Goal: Transaction & Acquisition: Purchase product/service

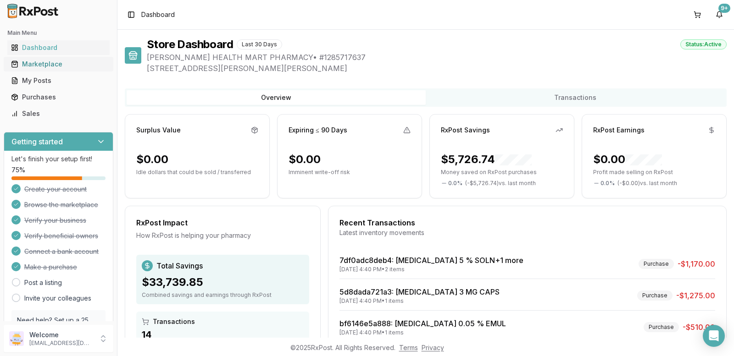
click at [42, 67] on div "Marketplace" at bounding box center [58, 64] width 95 height 9
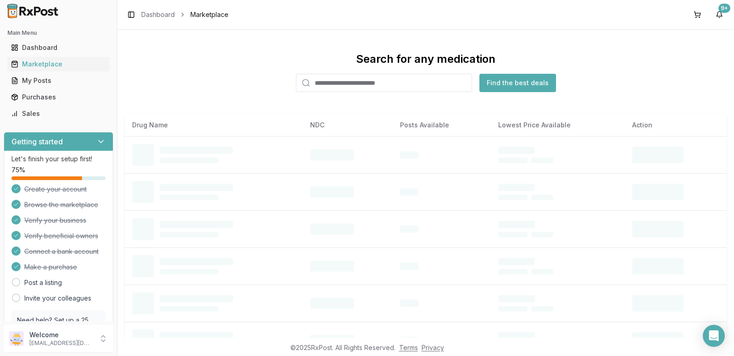
click at [326, 80] on input "search" at bounding box center [384, 83] width 176 height 18
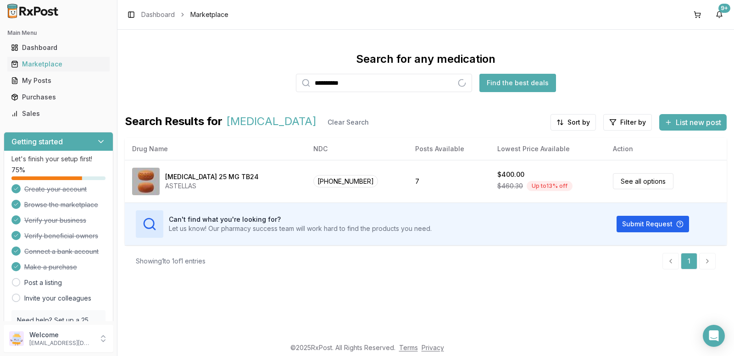
type input "*********"
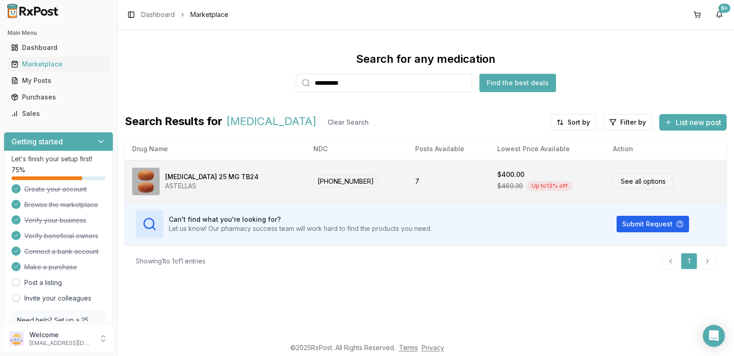
click at [628, 179] on link "See all options" at bounding box center [643, 181] width 61 height 16
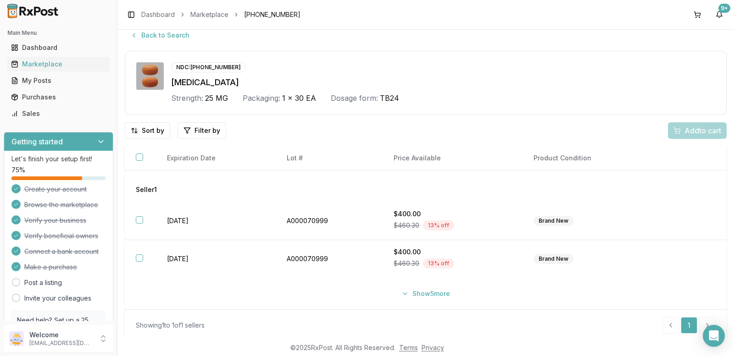
scroll to position [13, 0]
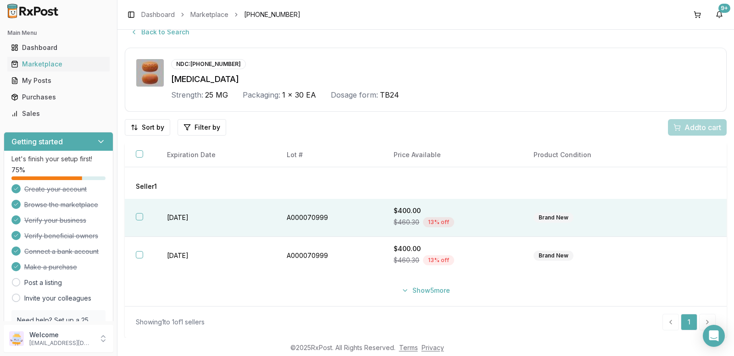
click at [138, 216] on button "button" at bounding box center [139, 216] width 7 height 7
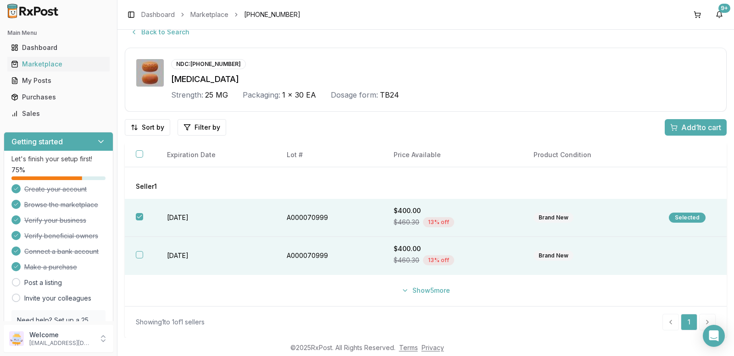
click at [138, 254] on button "button" at bounding box center [139, 254] width 7 height 7
click at [670, 129] on div "Add 2 to cart" at bounding box center [695, 127] width 52 height 11
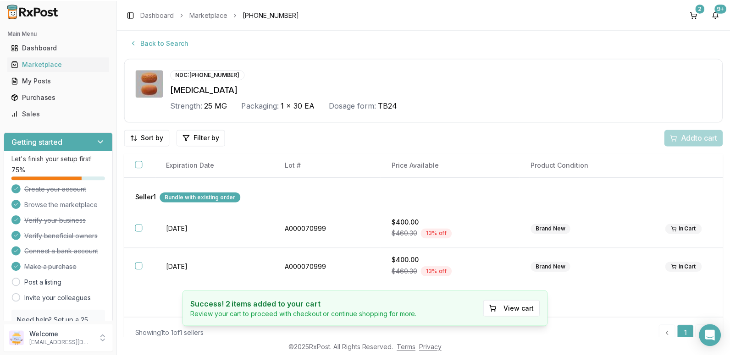
scroll to position [0, 0]
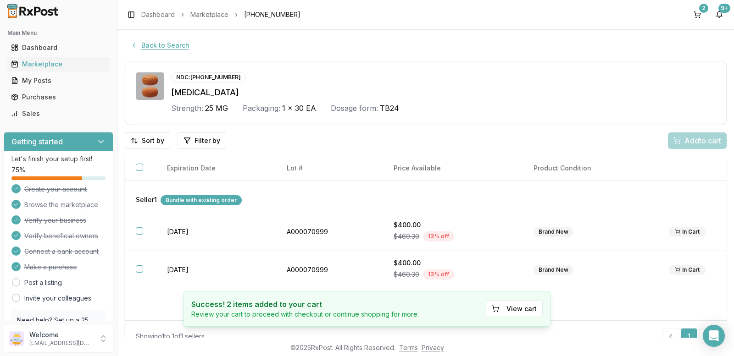
click at [168, 45] on button "Back to Search" at bounding box center [160, 45] width 70 height 17
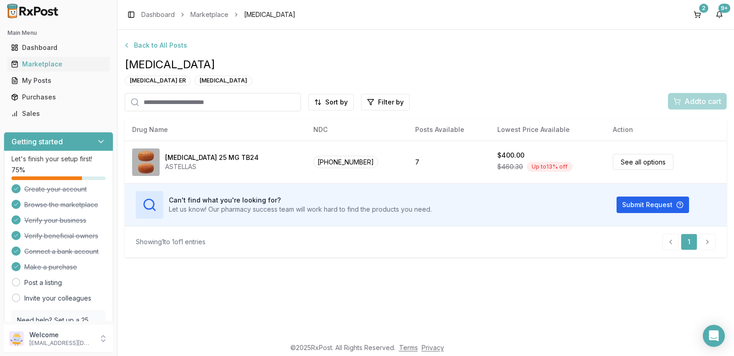
click at [224, 99] on input "search" at bounding box center [213, 102] width 176 height 18
type input "******"
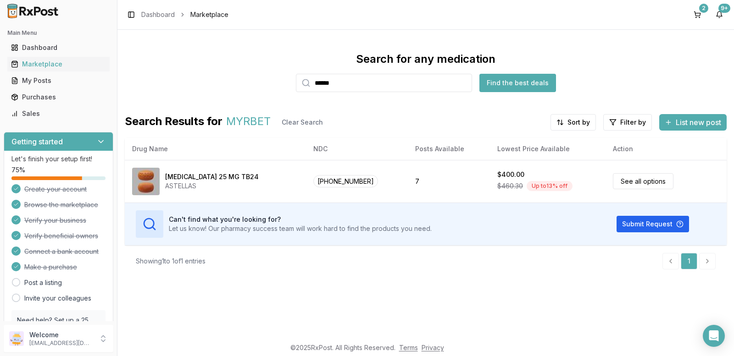
drag, startPoint x: 355, startPoint y: 82, endPoint x: 243, endPoint y: 65, distance: 113.7
click at [248, 65] on div "Search for any medication ****** Find the best deals" at bounding box center [426, 72] width 602 height 40
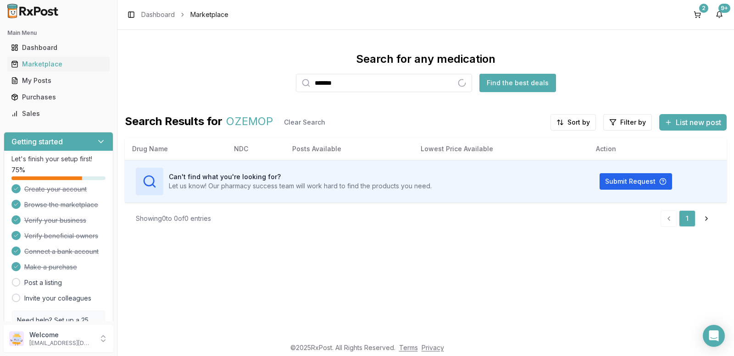
type input "*******"
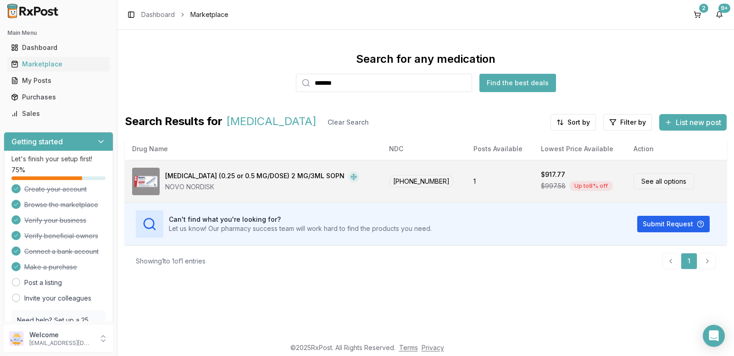
click at [651, 188] on link "See all options" at bounding box center [664, 181] width 61 height 16
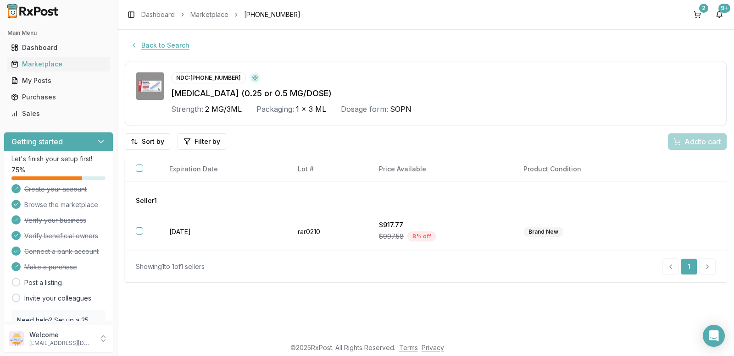
click at [146, 43] on button "Back to Search" at bounding box center [160, 45] width 70 height 17
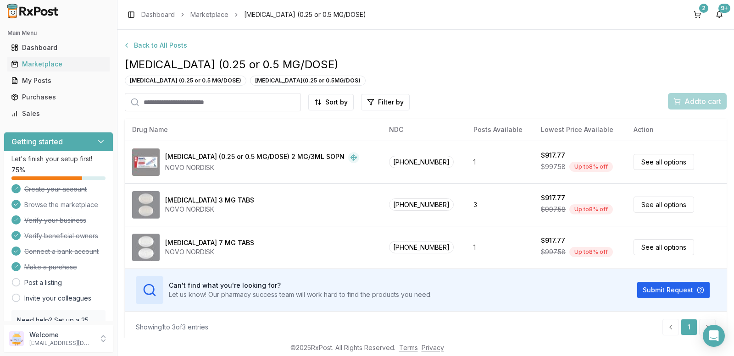
click at [177, 104] on input "search" at bounding box center [213, 102] width 176 height 18
type input "*"
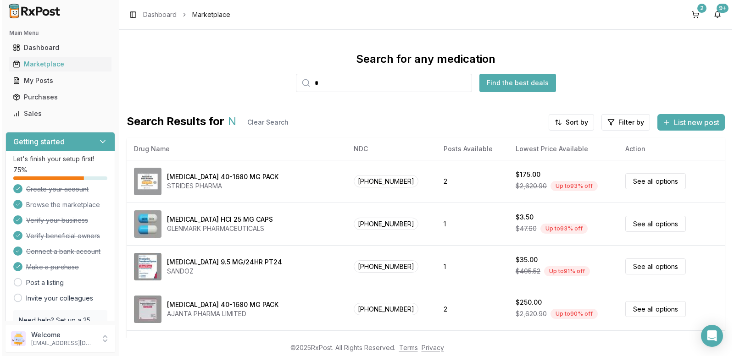
scroll to position [63, 0]
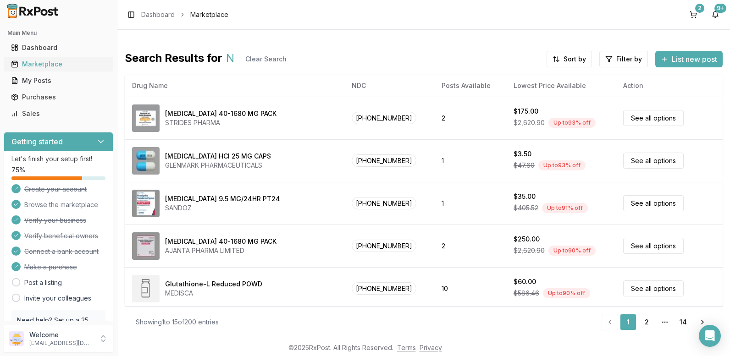
click at [47, 64] on div "Marketplace" at bounding box center [58, 64] width 95 height 9
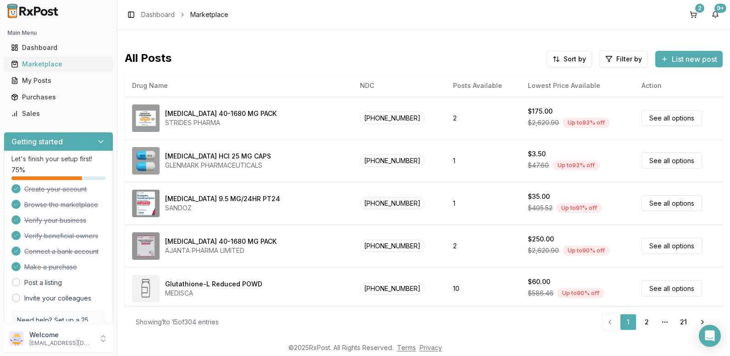
click at [46, 65] on div "Marketplace" at bounding box center [58, 64] width 95 height 9
click at [44, 50] on div "Dashboard" at bounding box center [58, 47] width 95 height 9
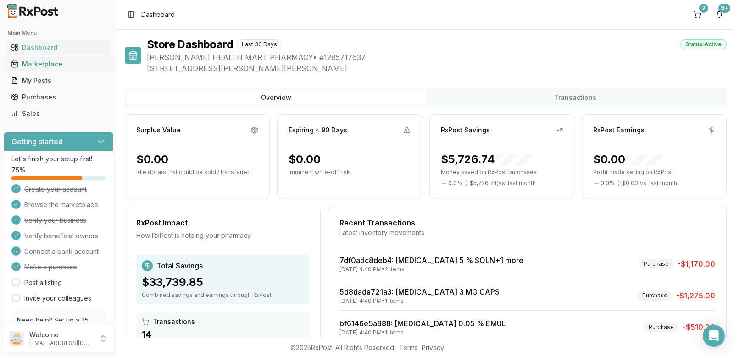
click at [64, 68] on div "Marketplace" at bounding box center [58, 64] width 95 height 9
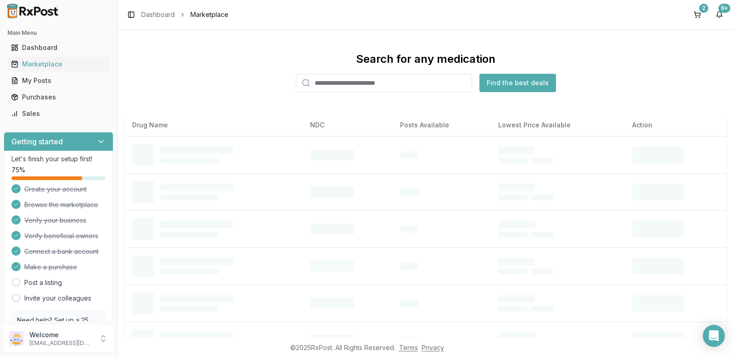
click at [318, 83] on input "search" at bounding box center [384, 83] width 176 height 18
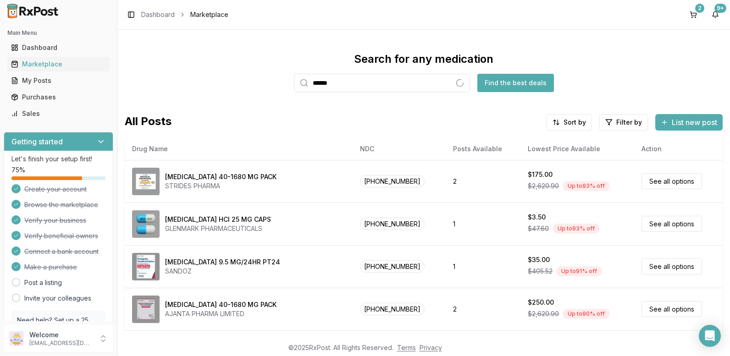
type input "******"
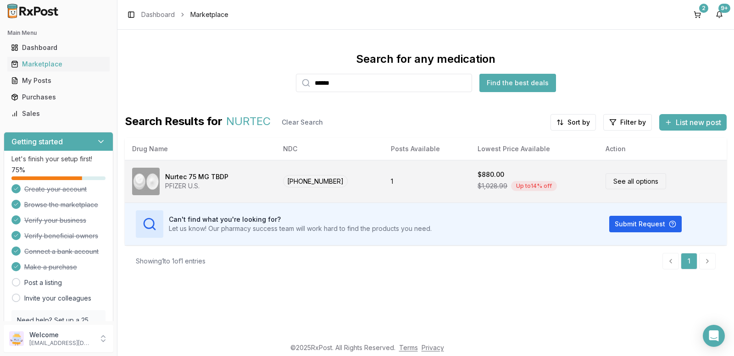
click at [637, 180] on link "See all options" at bounding box center [636, 181] width 61 height 16
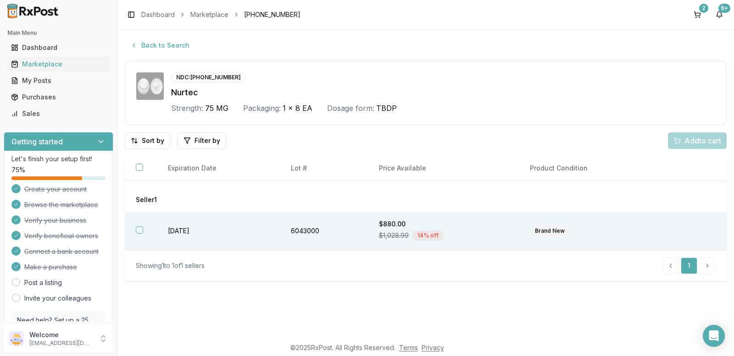
click at [138, 231] on button "button" at bounding box center [139, 230] width 7 height 7
click at [681, 142] on span "Add 1 to cart" at bounding box center [701, 140] width 40 height 11
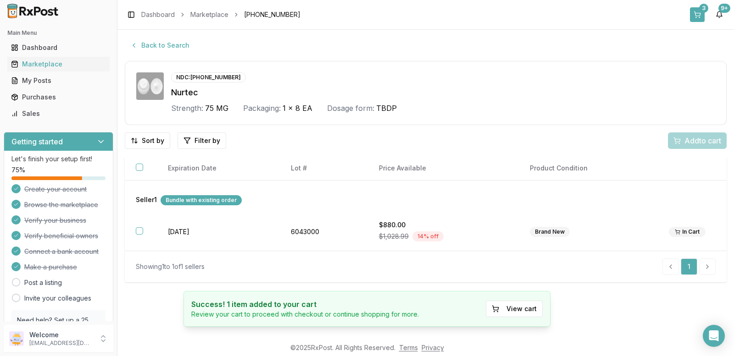
click at [703, 19] on button "3" at bounding box center [697, 14] width 15 height 15
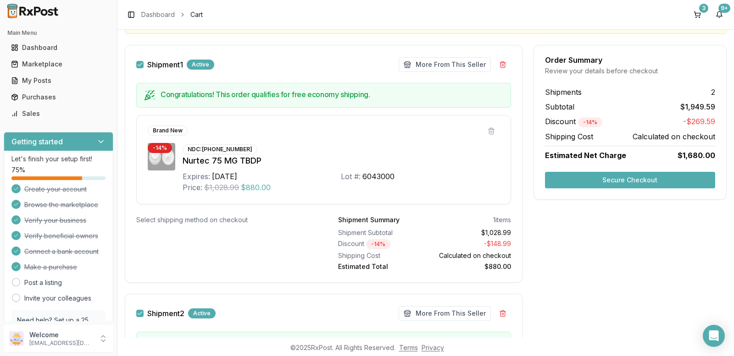
scroll to position [123, 0]
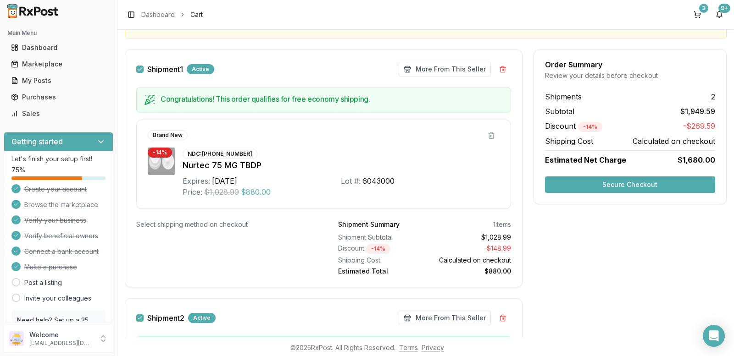
click at [622, 186] on button "Secure Checkout" at bounding box center [630, 185] width 170 height 17
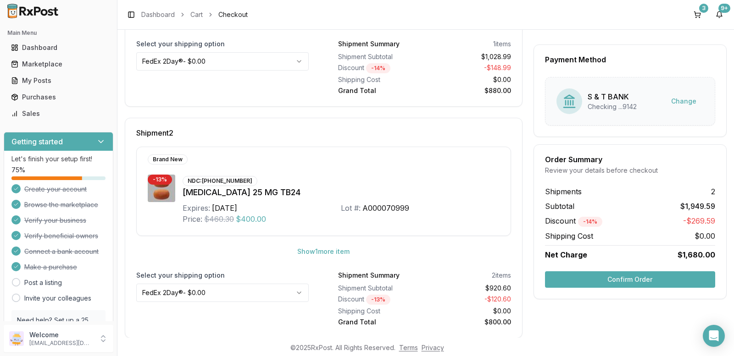
scroll to position [273, 0]
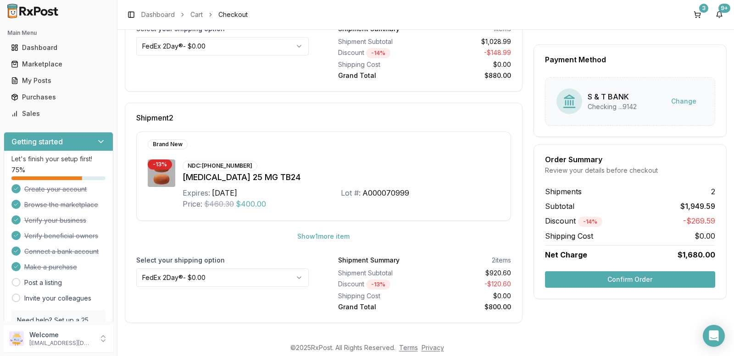
click at [604, 282] on button "Confirm Order" at bounding box center [630, 280] width 170 height 17
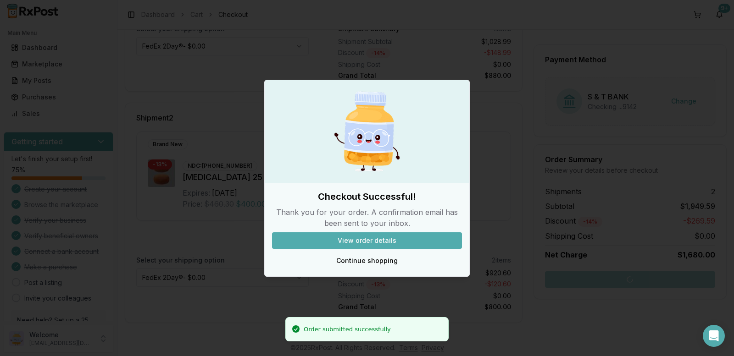
click at [424, 240] on button "View order details" at bounding box center [367, 241] width 190 height 17
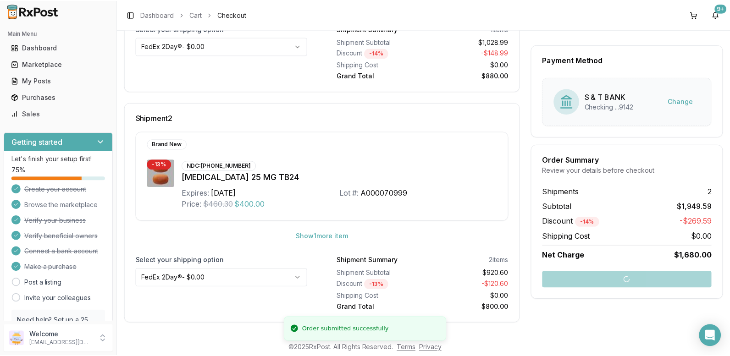
scroll to position [33, 0]
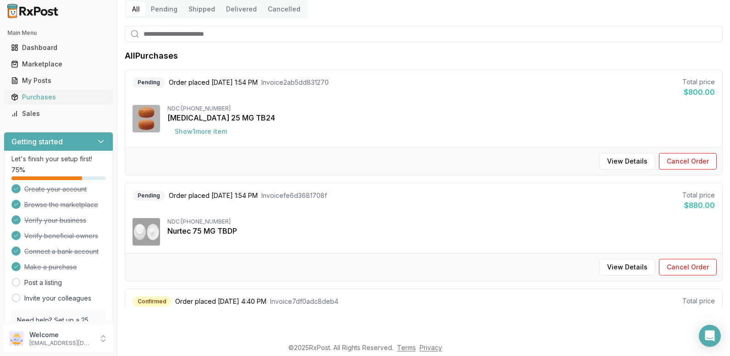
click at [43, 97] on div "Purchases" at bounding box center [58, 97] width 95 height 9
click at [618, 164] on button "View Details" at bounding box center [628, 161] width 56 height 17
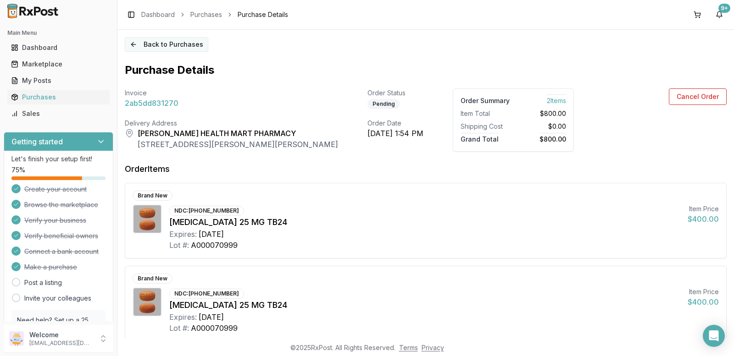
click at [158, 44] on button "Back to Purchases" at bounding box center [166, 44] width 83 height 15
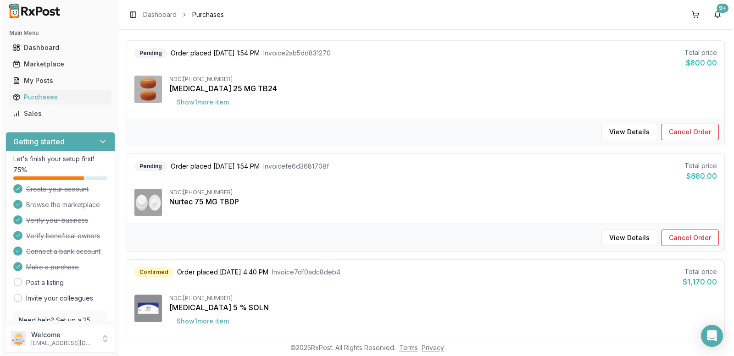
scroll to position [183, 0]
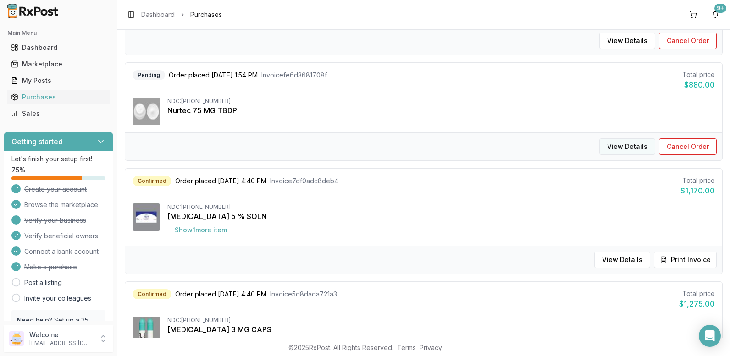
click at [620, 149] on button "View Details" at bounding box center [628, 147] width 56 height 17
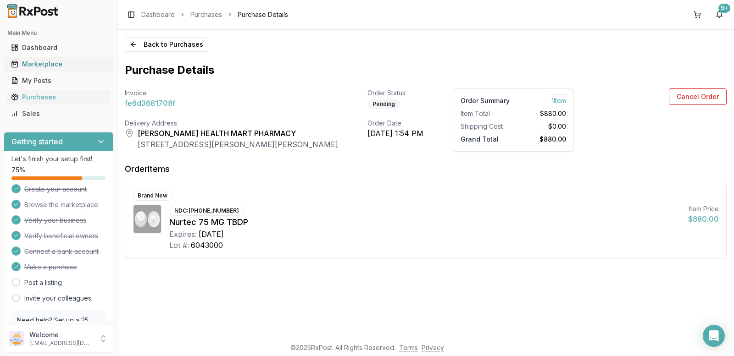
click at [25, 63] on div "Marketplace" at bounding box center [58, 64] width 95 height 9
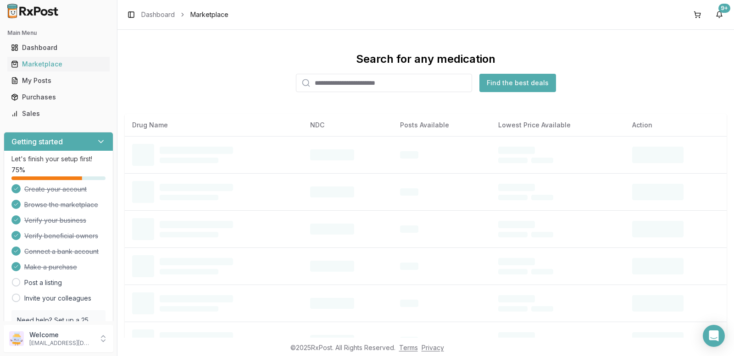
click at [341, 83] on input "search" at bounding box center [384, 83] width 176 height 18
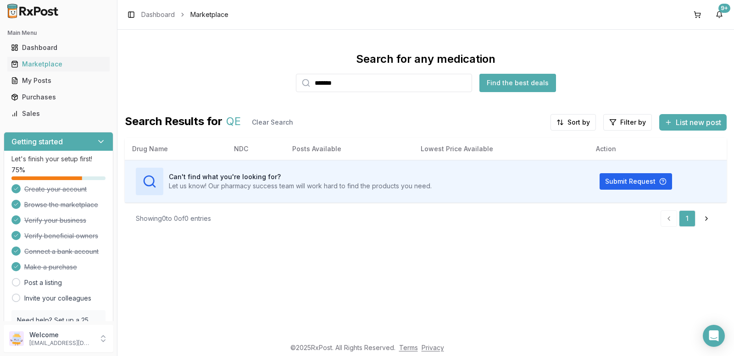
type input "*******"
